Goal: Task Accomplishment & Management: Complete application form

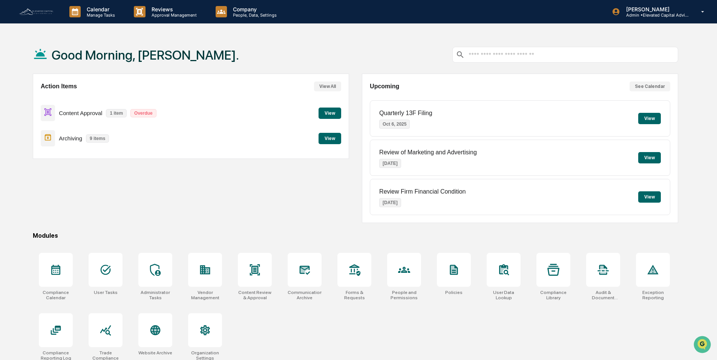
click at [326, 112] on button "View" at bounding box center [329, 112] width 23 height 11
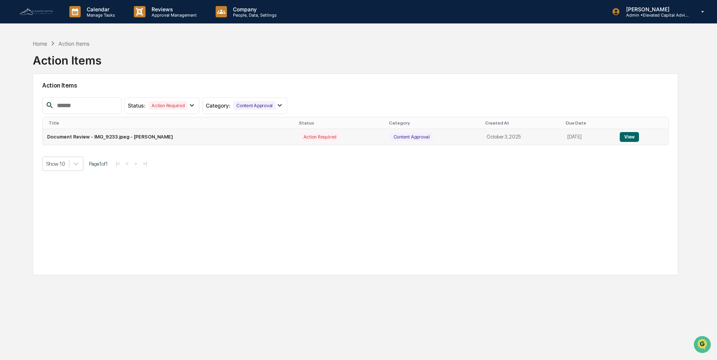
click at [630, 137] on button "View" at bounding box center [629, 137] width 19 height 10
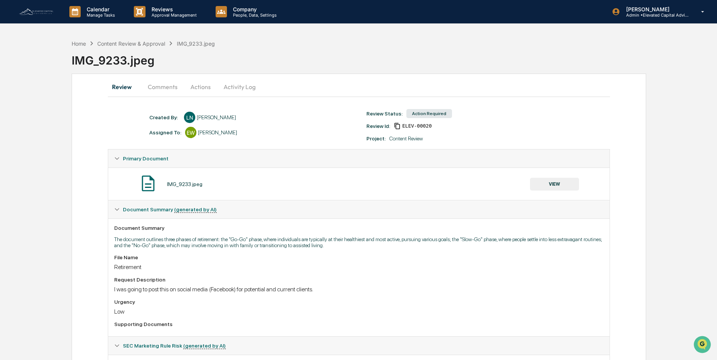
click at [553, 187] on button "VIEW" at bounding box center [554, 184] width 49 height 13
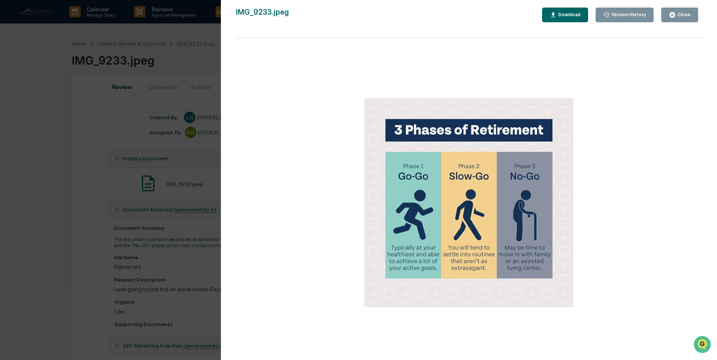
click at [681, 13] on div "Close" at bounding box center [683, 14] width 15 height 5
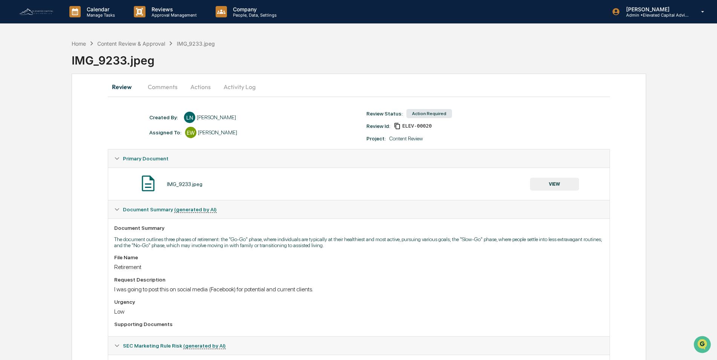
click at [198, 86] on button "Actions" at bounding box center [201, 87] width 34 height 18
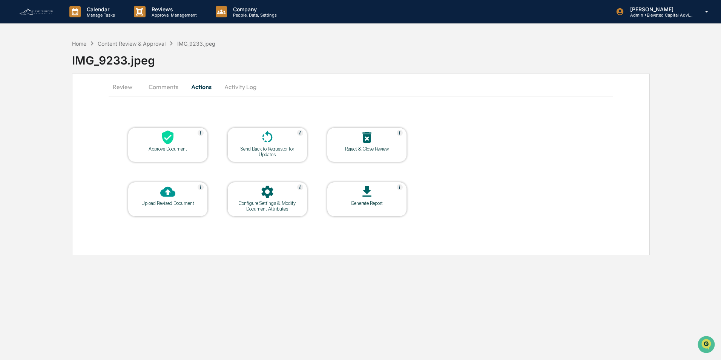
click at [161, 147] on div "Approve Document" at bounding box center [168, 149] width 68 height 6
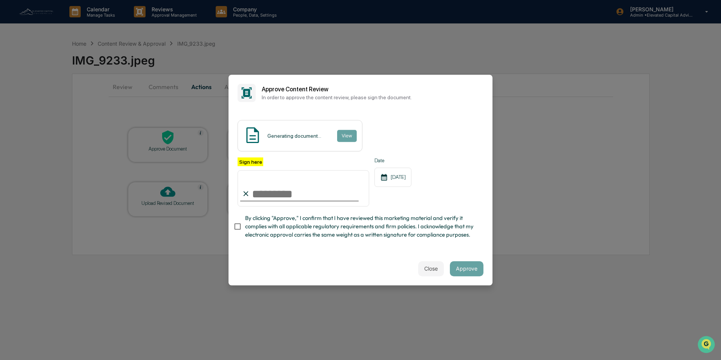
click at [283, 188] on input "Sign here" at bounding box center [303, 188] width 132 height 36
type input "**********"
click at [458, 273] on button "Approve" at bounding box center [467, 268] width 34 height 15
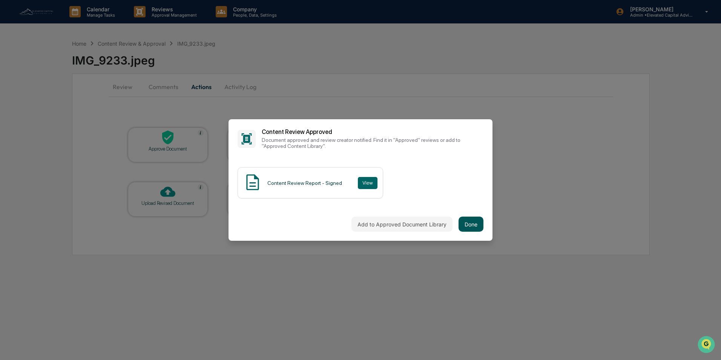
click at [464, 224] on button "Done" at bounding box center [470, 223] width 25 height 15
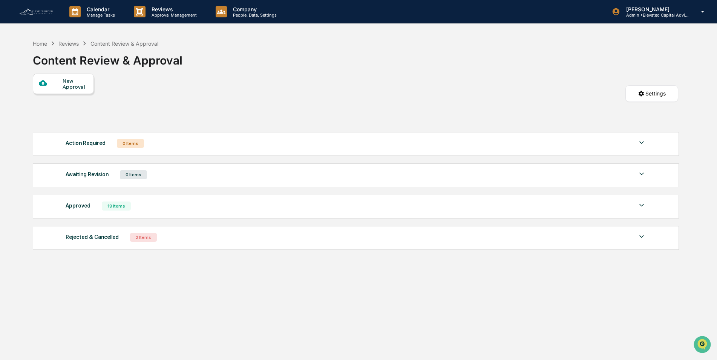
click at [43, 12] on img at bounding box center [36, 12] width 36 height 8
